Goal: Check status

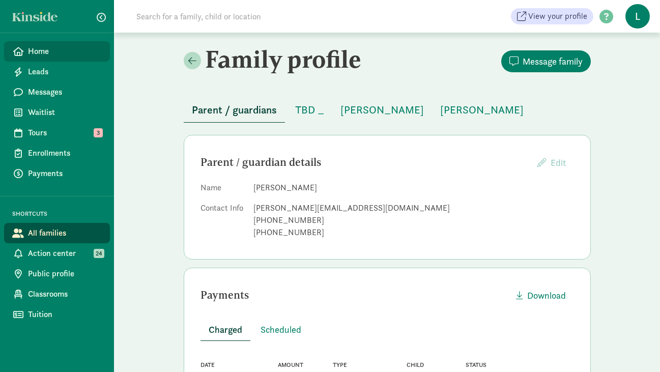
click at [51, 45] on span "Home" at bounding box center [65, 51] width 74 height 12
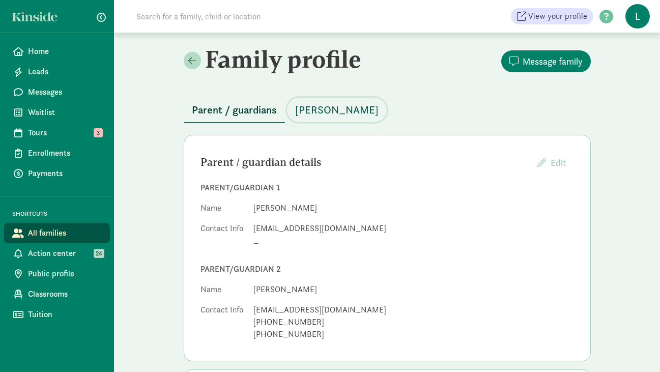
click at [331, 107] on span "[PERSON_NAME]" at bounding box center [337, 110] width 84 height 16
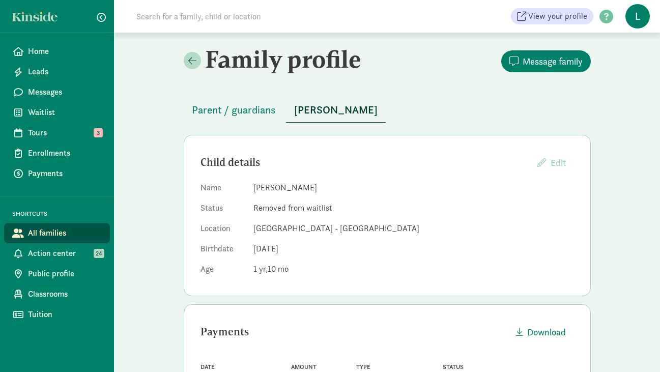
click at [194, 15] on input at bounding box center [273, 16] width 286 height 20
paste input "[PERSON_NAME]"
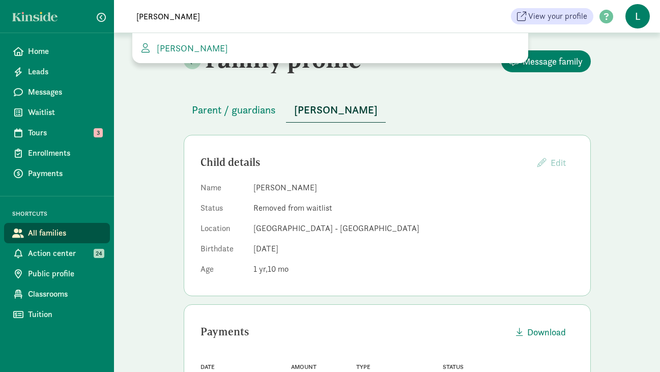
click at [162, 22] on input "[PERSON_NAME]" at bounding box center [273, 16] width 286 height 20
drag, startPoint x: 162, startPoint y: 18, endPoint x: 89, endPoint y: 11, distance: 73.1
click at [89, 11] on div "Home Leads Messages Waitlist Tours 3 Enrollments Payments SHORTCUTS All familie…" at bounding box center [330, 16] width 660 height 33
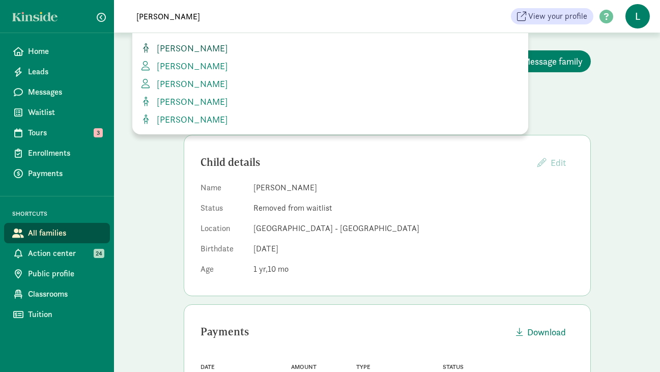
type input "[PERSON_NAME]"
click at [185, 49] on span "[PERSON_NAME]" at bounding box center [190, 48] width 75 height 12
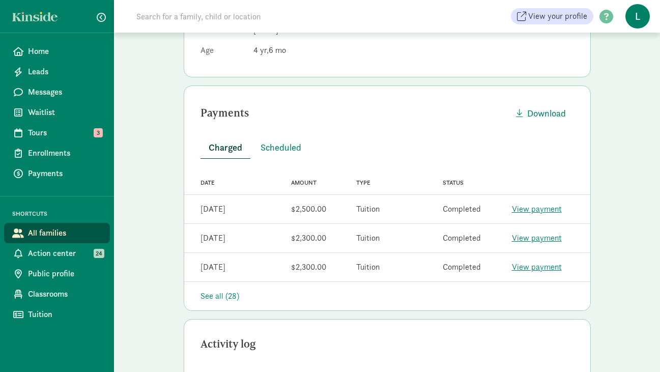
scroll to position [184, 0]
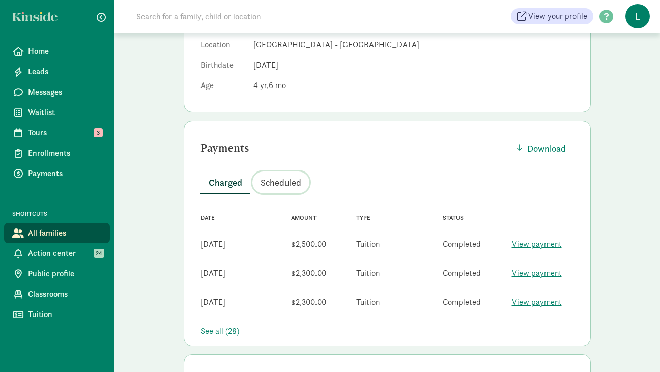
click at [279, 183] on span "Scheduled" at bounding box center [281, 183] width 41 height 14
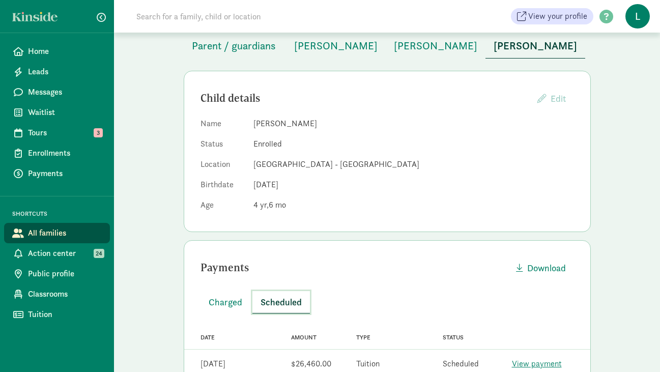
scroll to position [0, 0]
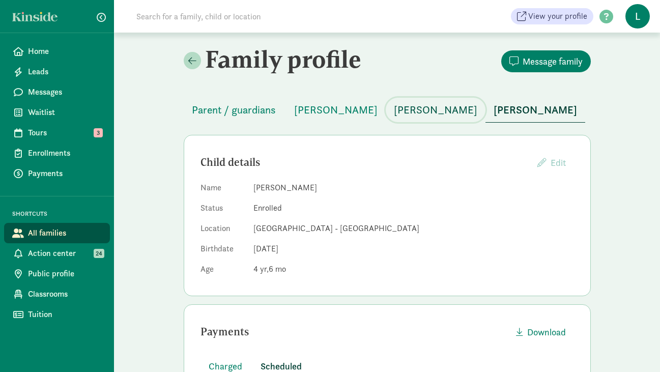
click at [394, 113] on span "[PERSON_NAME]" at bounding box center [436, 110] width 84 height 16
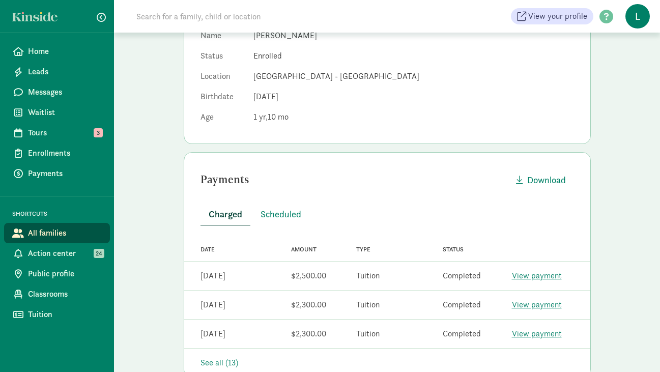
scroll to position [154, 0]
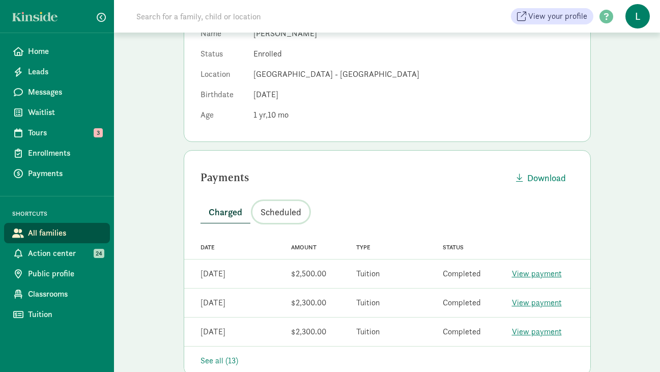
click at [282, 208] on span "Scheduled" at bounding box center [281, 212] width 41 height 14
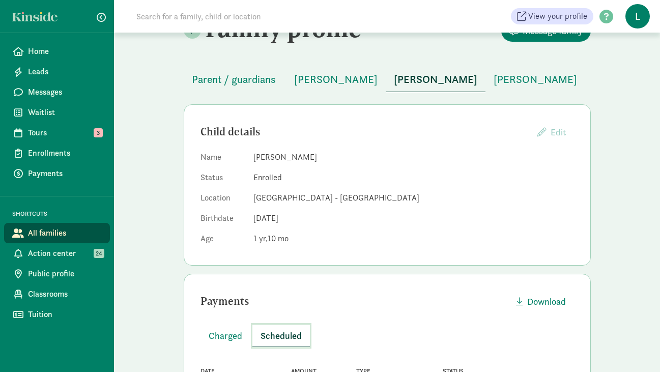
scroll to position [0, 0]
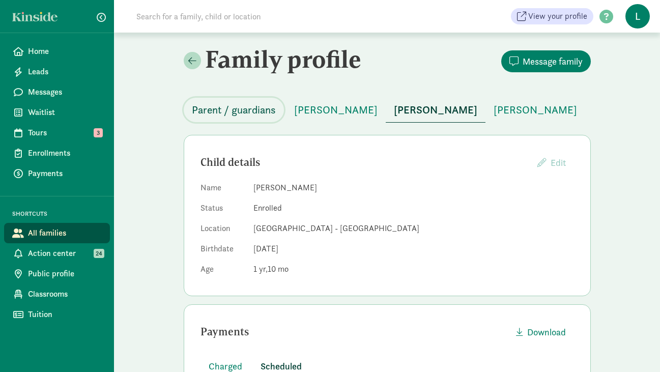
click at [255, 112] on span "Parent / guardians" at bounding box center [234, 110] width 84 height 16
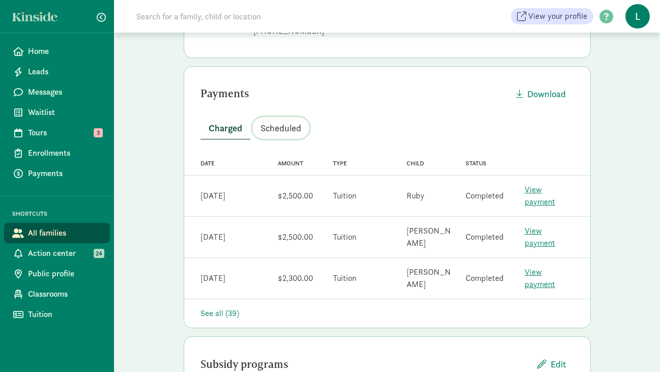
click at [285, 132] on span "Scheduled" at bounding box center [281, 128] width 41 height 14
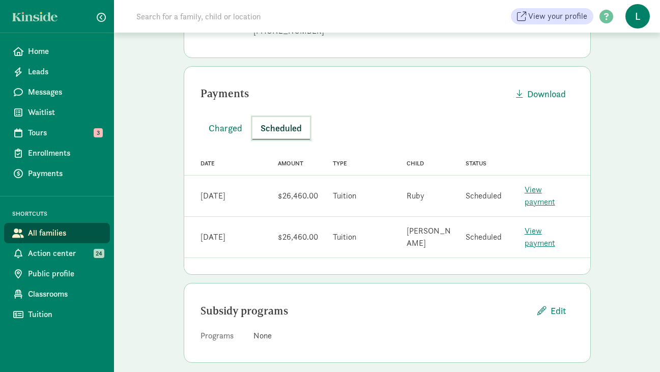
scroll to position [290, 0]
